Goal: Task Accomplishment & Management: Manage account settings

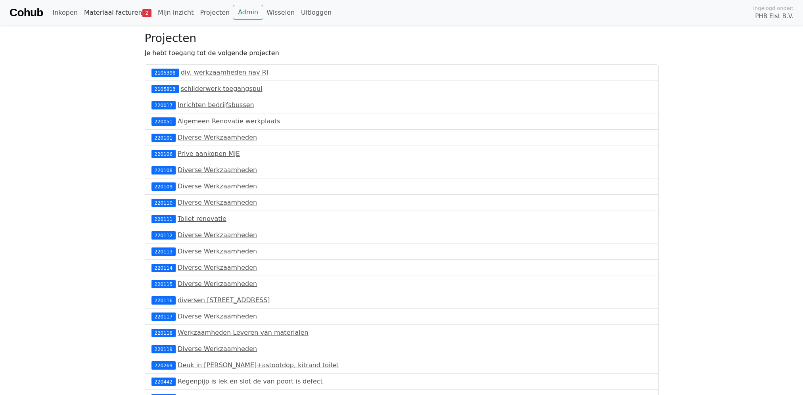
click at [105, 13] on link "Materiaal facturen 2" at bounding box center [118, 13] width 74 height 16
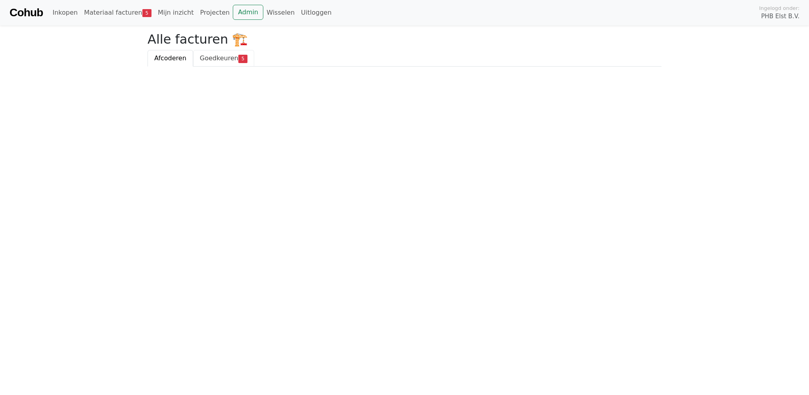
click at [218, 57] on span "Goedkeuren" at bounding box center [219, 58] width 38 height 8
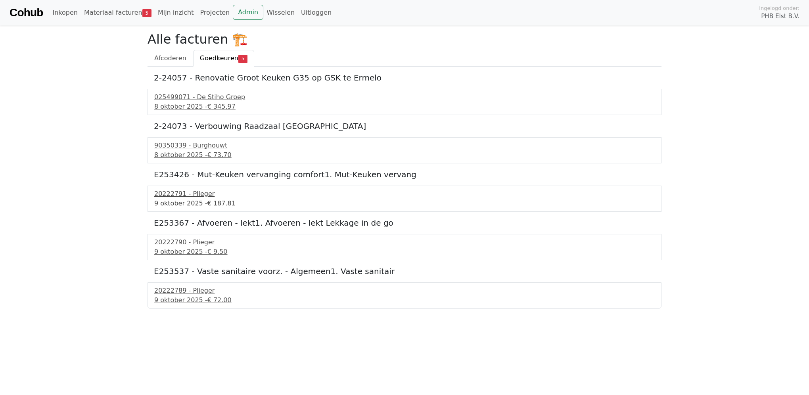
click at [180, 196] on div "20222791 - Plieger" at bounding box center [404, 194] width 500 height 10
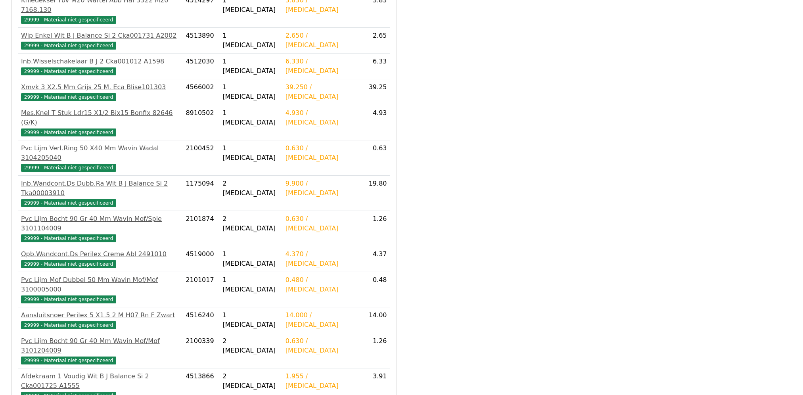
scroll to position [300, 0]
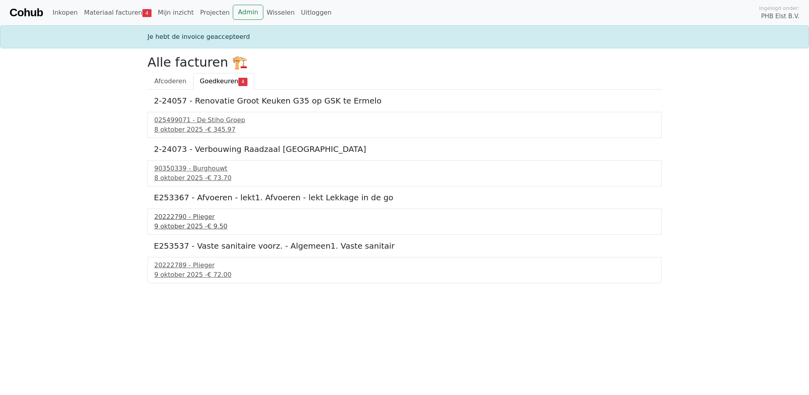
click at [181, 221] on div "20222790 - Plieger" at bounding box center [404, 217] width 500 height 10
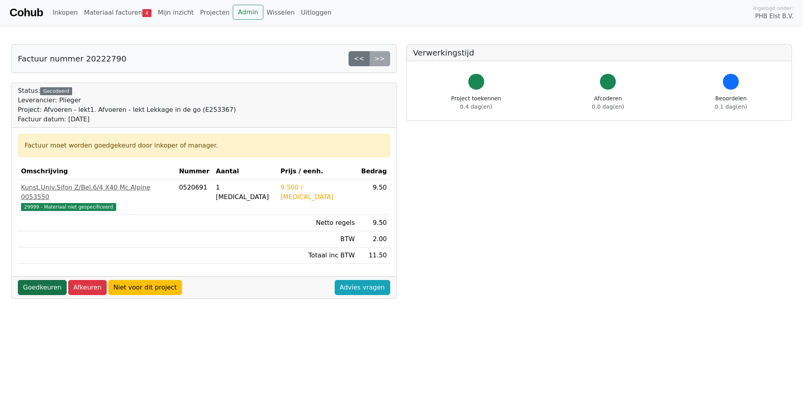
click at [46, 282] on link "Goedkeuren" at bounding box center [42, 287] width 49 height 15
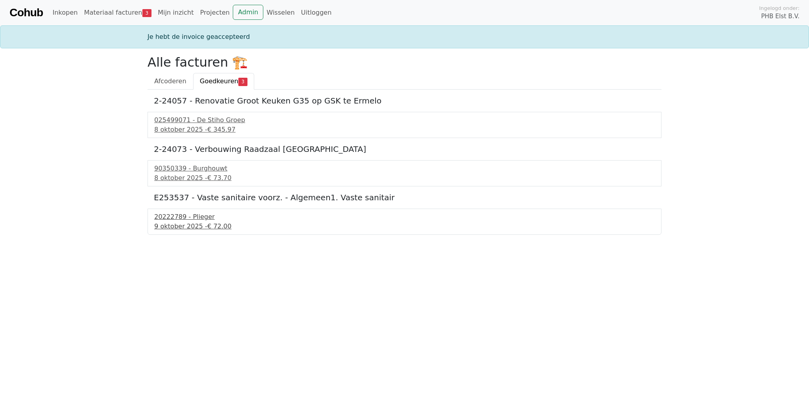
click at [174, 220] on div "20222789 - Plieger" at bounding box center [404, 217] width 500 height 10
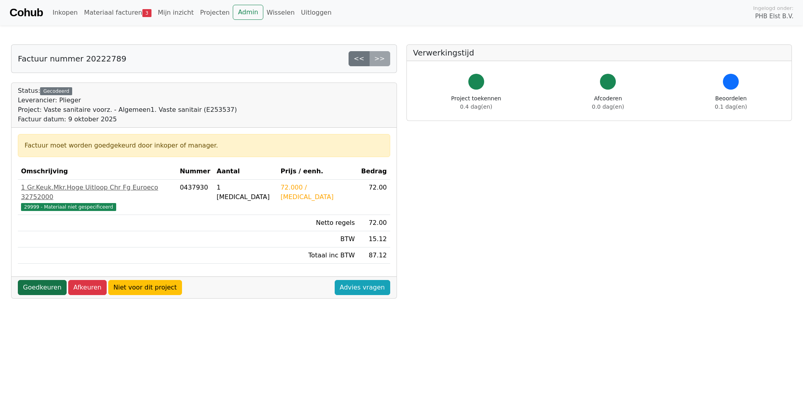
click at [38, 280] on link "Goedkeuren" at bounding box center [42, 287] width 49 height 15
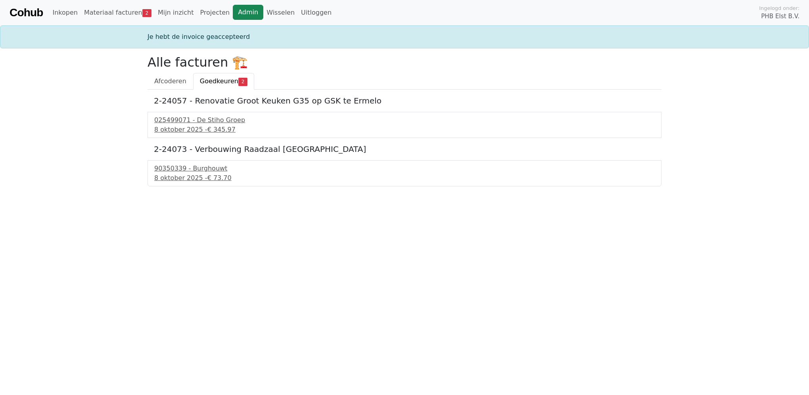
click at [233, 9] on link "Admin" at bounding box center [248, 12] width 31 height 15
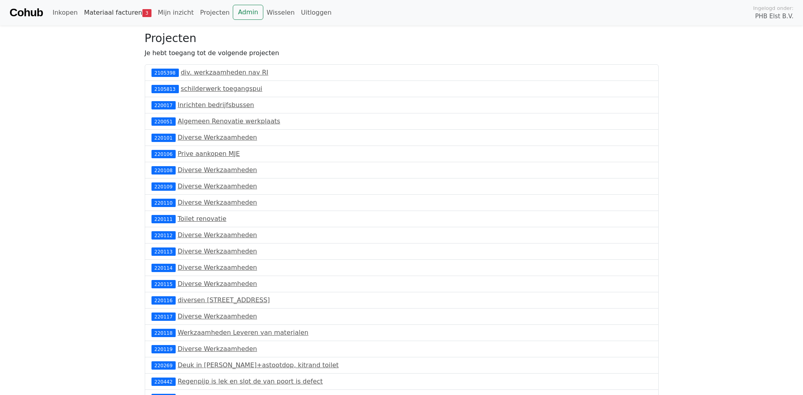
click at [119, 11] on link "Materiaal facturen 3" at bounding box center [118, 13] width 74 height 16
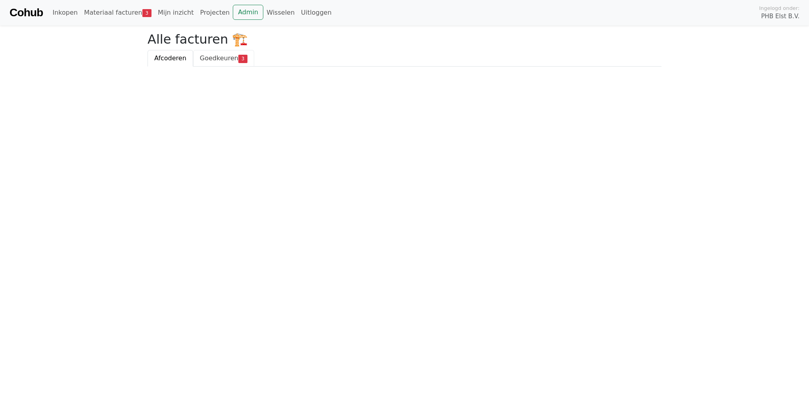
click at [227, 56] on span "Goedkeuren" at bounding box center [219, 58] width 38 height 8
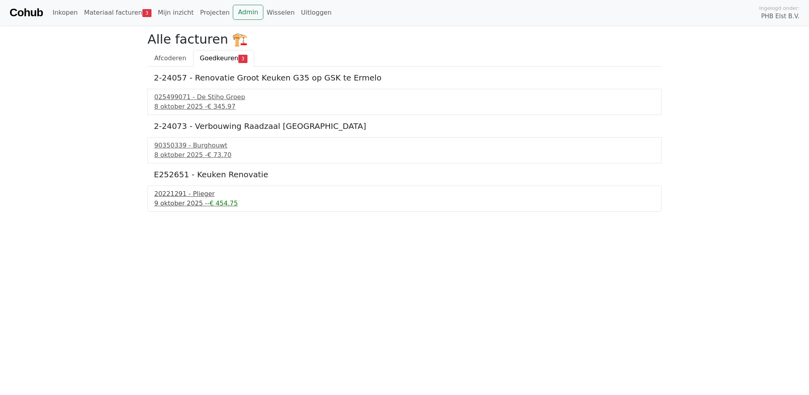
click at [177, 198] on div "20221291 - Plieger" at bounding box center [404, 194] width 500 height 10
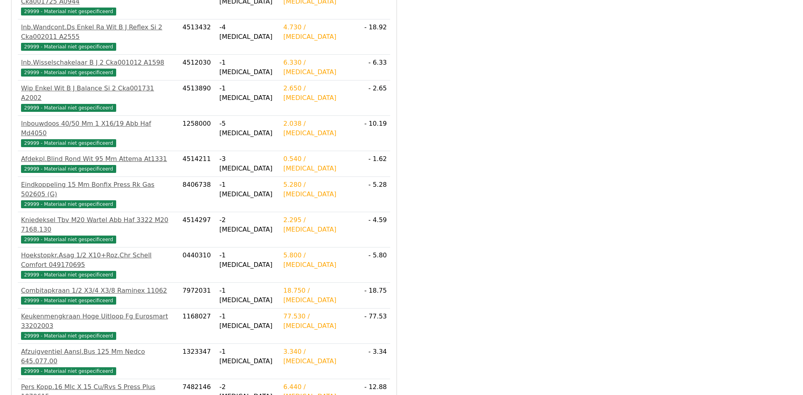
scroll to position [780, 0]
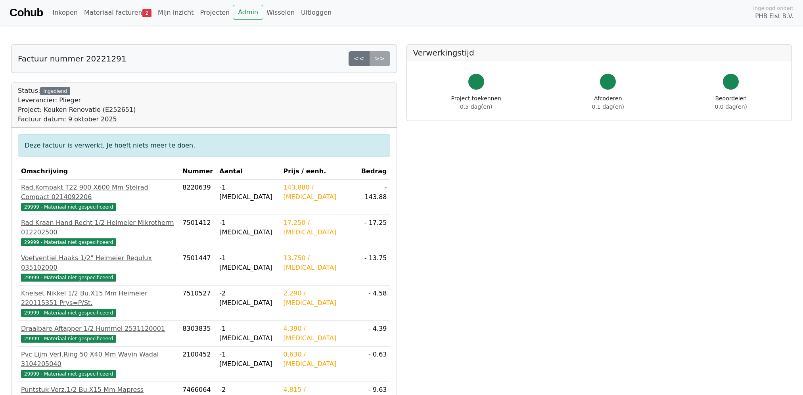
scroll to position [780, 0]
